Goal: Task Accomplishment & Management: Complete application form

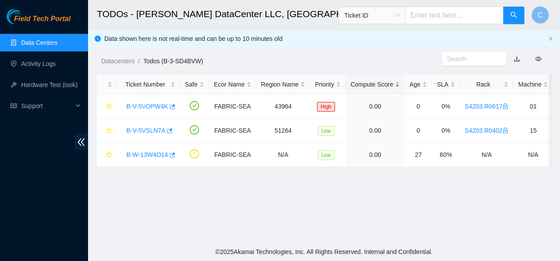
scroll to position [287, 0]
click at [53, 64] on link "Activity Logs" at bounding box center [38, 63] width 35 height 7
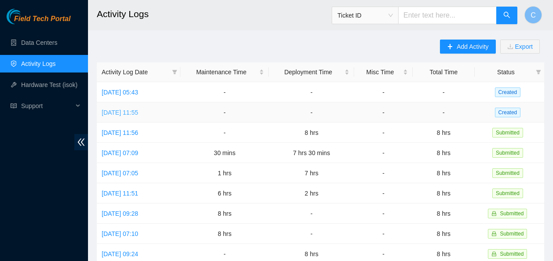
click at [138, 110] on link "[DATE] 11:55" at bounding box center [120, 112] width 37 height 7
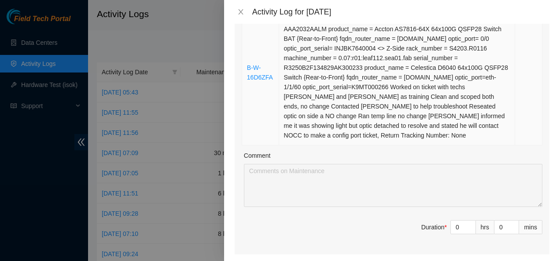
scroll to position [192, 0]
click at [452, 234] on input "0" at bounding box center [463, 226] width 25 height 13
type input "8"
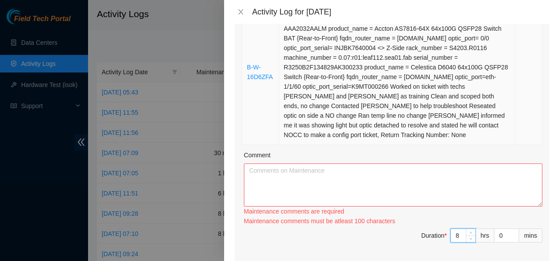
type input "8"
drag, startPoint x: 357, startPoint y: 150, endPoint x: 348, endPoint y: 142, distance: 12.2
click at [348, 142] on td "Resolution: Clean/Replaced optic, Comment: A-Side rack_number = SDC53-B-R4C5 ma…" at bounding box center [397, 73] width 236 height 146
drag, startPoint x: 341, startPoint y: 140, endPoint x: 313, endPoint y: 133, distance: 29.0
click at [313, 133] on td "Resolution: Clean/Replaced optic, Comment: A-Side rack_number = SDC53-B-R4C5 ma…" at bounding box center [397, 73] width 236 height 146
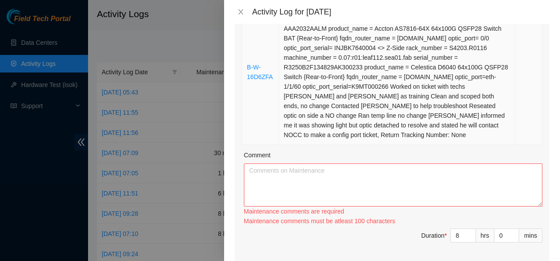
drag, startPoint x: 313, startPoint y: 133, endPoint x: 345, endPoint y: 144, distance: 34.0
click at [345, 144] on td "Resolution: Clean/Replaced optic, Comment: A-Side rack_number = SDC53-B-R4C5 ma…" at bounding box center [397, 73] width 236 height 146
drag, startPoint x: 349, startPoint y: 146, endPoint x: 245, endPoint y: 74, distance: 126.6
click at [245, 74] on tr "B-W-16D6ZFA" at bounding box center [392, 73] width 300 height 146
copy tr "B-W-16D6ZFA Resolution: Clean/Replaced optic, Comment: A-Side rack_number = SDC…"
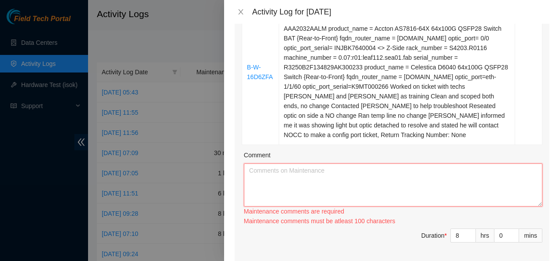
click at [270, 184] on textarea "Comment" at bounding box center [393, 185] width 298 height 43
paste textarea "B-W-16D6ZFA Resolution: Clean/Replaced optic, Comment: A-Side rack_number = SDC…"
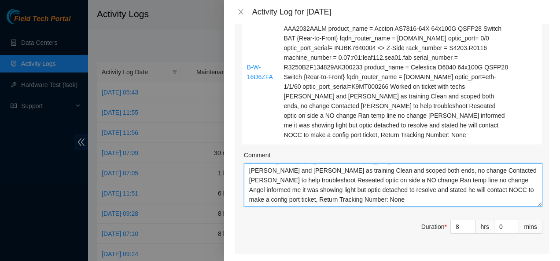
scroll to position [0, 0]
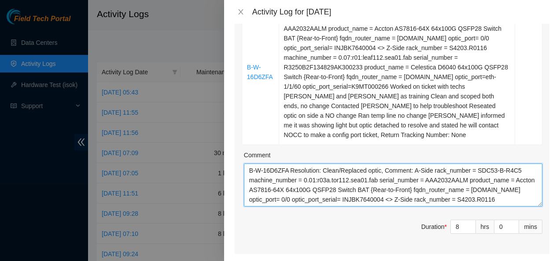
click at [288, 182] on textarea "B-W-16D6ZFA Resolution: Clean/Replaced optic, Comment: A-Side rack_number = SDC…" at bounding box center [393, 185] width 298 height 43
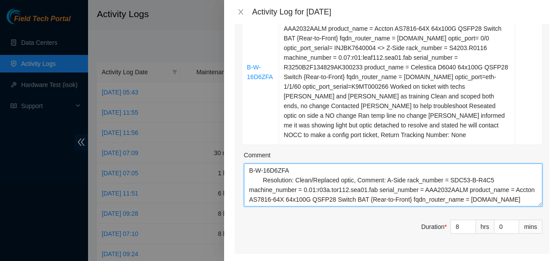
scroll to position [87, 0]
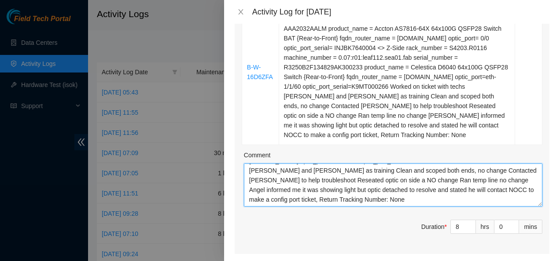
click at [320, 207] on textarea "B-W-16D6ZFA Resolution: Clean/Replaced optic, Comment: A-Side rack_number = SDC…" at bounding box center [393, 185] width 298 height 43
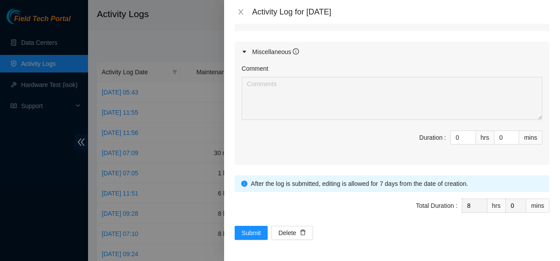
scroll to position [606, 0]
type textarea "B-W-16D6ZFA Resolution: Clean/Replaced optic, Comment: A-Side rack_number = SDC…"
click at [247, 235] on span "Submit" at bounding box center [251, 233] width 19 height 10
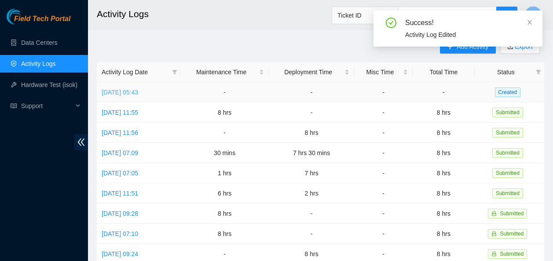
click at [138, 94] on link "[DATE] 05:43" at bounding box center [120, 92] width 37 height 7
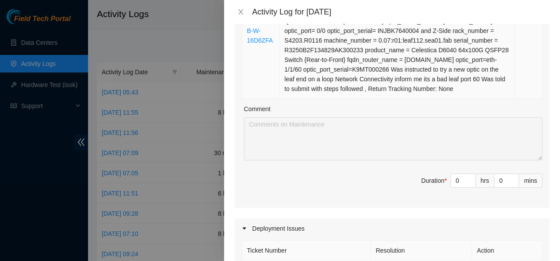
scroll to position [365, 0]
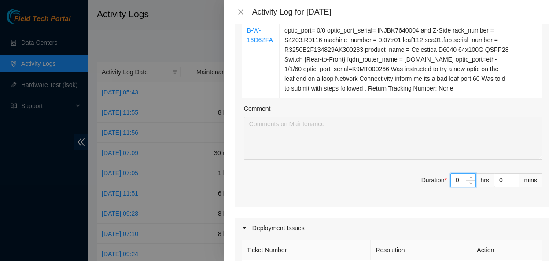
click at [451, 187] on input "0" at bounding box center [463, 180] width 25 height 13
type input "08"
type input "8"
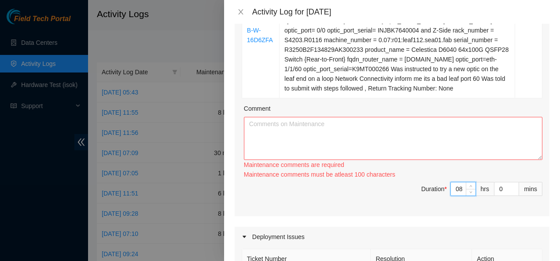
type input "0"
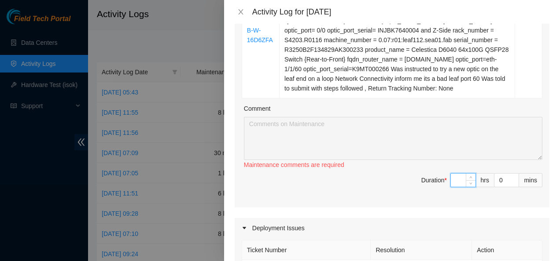
type input "8"
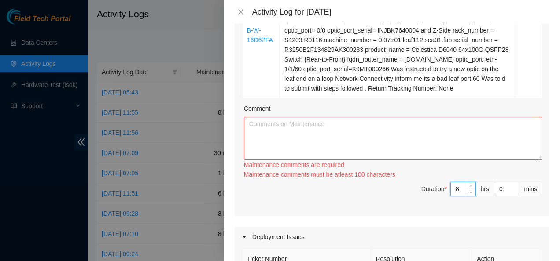
type input "8"
click at [405, 150] on textarea "Comment" at bounding box center [393, 138] width 298 height 43
paste textarea "B-W-16D6ZFA Resolution: Clean/Replaced optic, Comment: A-Side rack_number = SDC…"
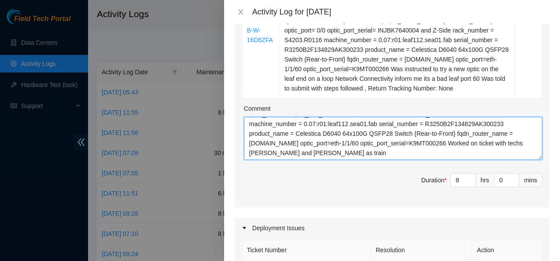
scroll to position [39, 0]
type textarea "B-W-16D6ZFA Resolution: Clean/Replaced optic, Comment: A-Side rack_number = SDC…"
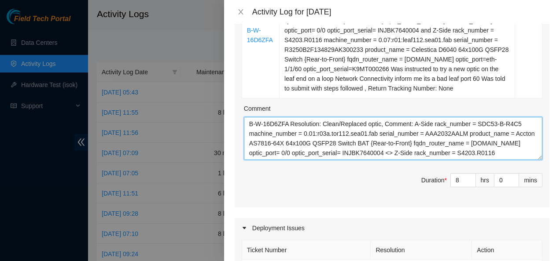
drag, startPoint x: 277, startPoint y: 163, endPoint x: 228, endPoint y: 101, distance: 79.0
click at [228, 101] on div "Note: This activity log is for informational purposes only. You will not be pai…" at bounding box center [392, 143] width 336 height 238
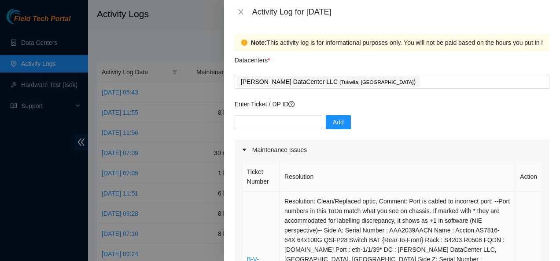
drag, startPoint x: 447, startPoint y: 99, endPoint x: 246, endPoint y: 198, distance: 223.6
copy tbody "B-V-59K6H5N Resolution: Clean/Replaced optic, Comment: Port is cabled to incorr…"
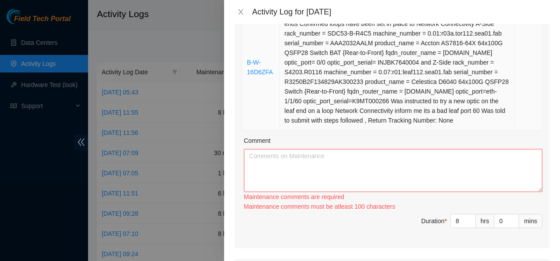
scroll to position [335, 0]
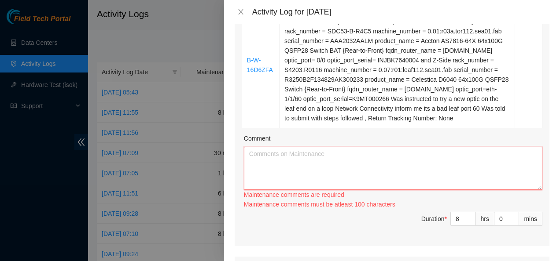
click at [278, 184] on textarea "Comment" at bounding box center [393, 168] width 298 height 43
paste textarea "B-V-59K6H5N Resolution: Clean/Replaced optic, Comment: Port is cabled to incorr…"
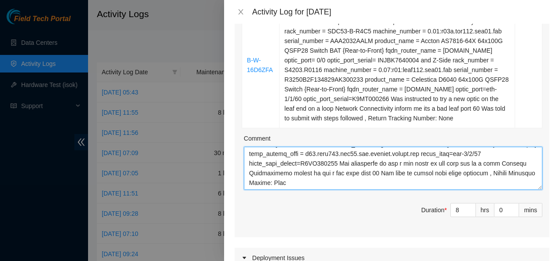
scroll to position [0, 0]
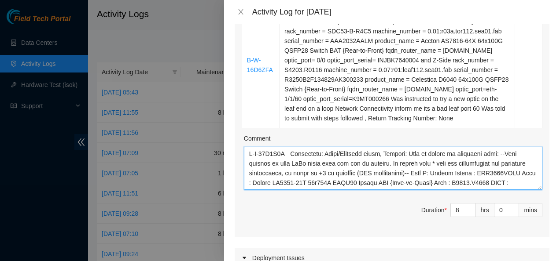
click at [287, 163] on textarea "Comment" at bounding box center [393, 168] width 298 height 43
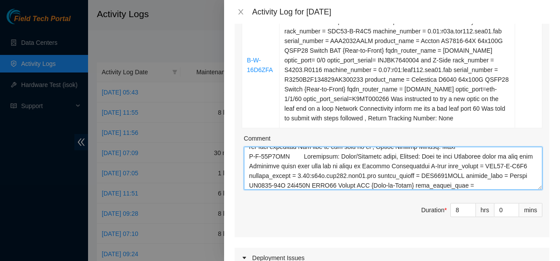
scroll to position [102, 0]
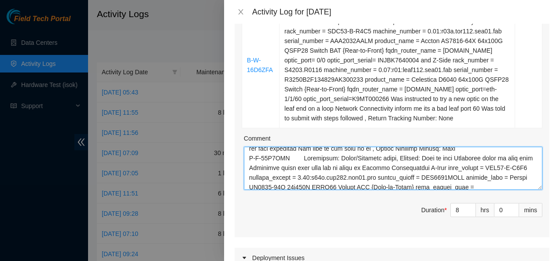
click at [248, 169] on textarea "Comment" at bounding box center [393, 168] width 298 height 43
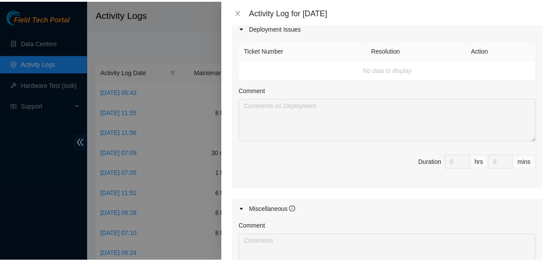
scroll to position [732, 0]
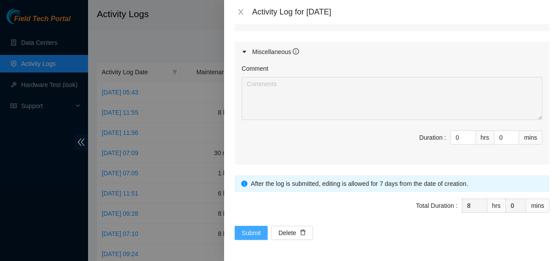
type textarea "B-V-59K6H5N Resolution: Clean/Replaced optic, Comment: Port is cabled to incorr…"
click at [246, 234] on span "Submit" at bounding box center [251, 233] width 19 height 10
